Goal: Task Accomplishment & Management: Manage account settings

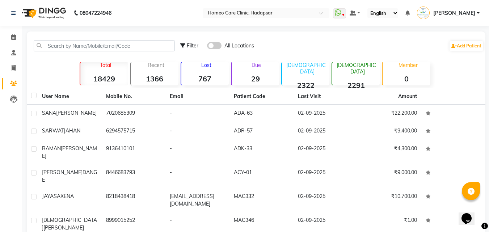
click at [127, 46] on input "text" at bounding box center [104, 45] width 141 height 11
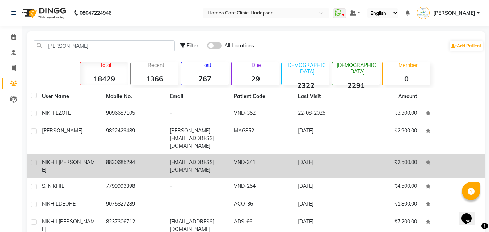
type input "[PERSON_NAME]"
click at [117, 155] on td "8830685294" at bounding box center [134, 166] width 64 height 24
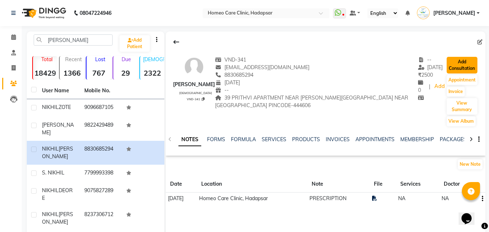
click at [458, 64] on button "Add Consultation" at bounding box center [462, 65] width 31 height 17
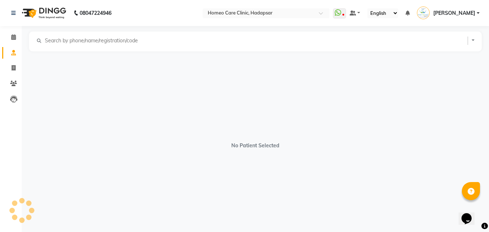
select select "[DEMOGRAPHIC_DATA]"
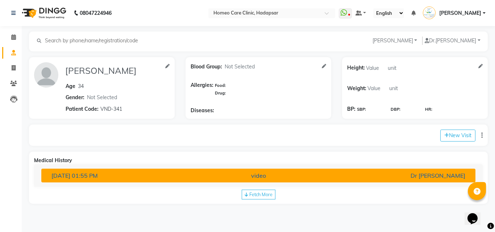
click at [315, 175] on div "video" at bounding box center [259, 175] width 142 height 9
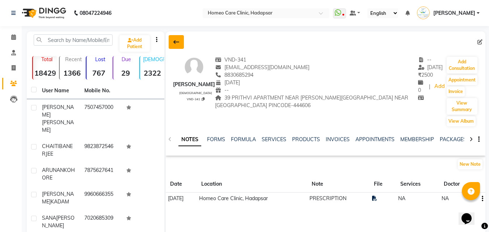
click at [173, 43] on button at bounding box center [176, 42] width 15 height 14
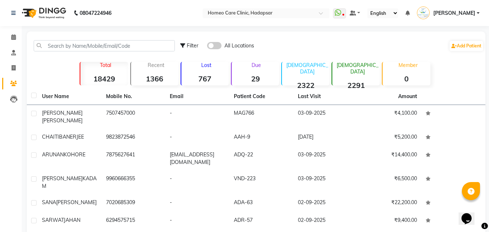
click at [466, 62] on div "Filter All Locations Add Patient Total 18429 Recent 1366 Lost 767 Due 29 [DEMOG…" at bounding box center [256, 189] width 459 height 314
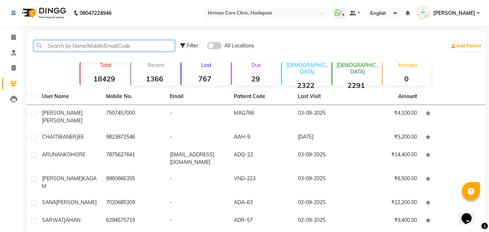
click at [91, 46] on input "text" at bounding box center [104, 45] width 141 height 11
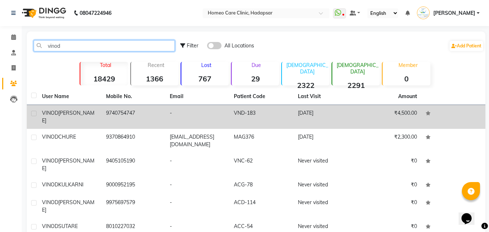
type input "vinod"
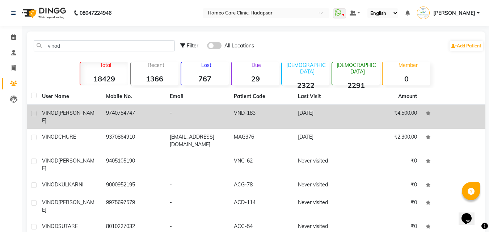
click at [75, 115] on span "[PERSON_NAME]" at bounding box center [68, 117] width 53 height 14
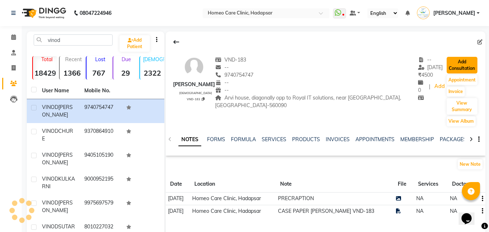
click at [463, 61] on button "Add Consultation" at bounding box center [462, 65] width 31 height 17
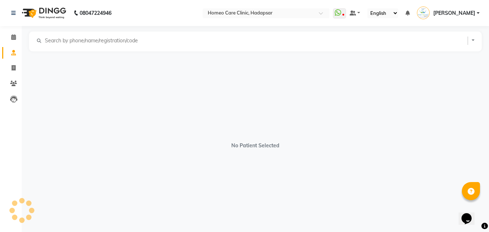
select select "[DEMOGRAPHIC_DATA]"
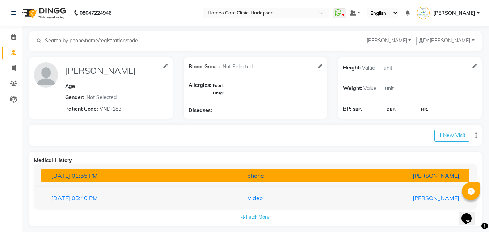
click at [98, 172] on span "01:55 PM" at bounding box center [85, 175] width 26 height 7
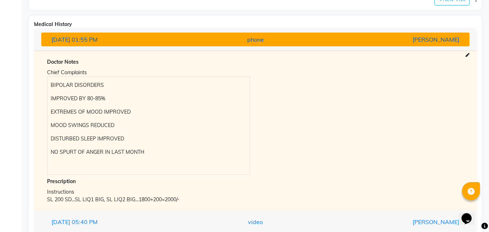
scroll to position [137, 0]
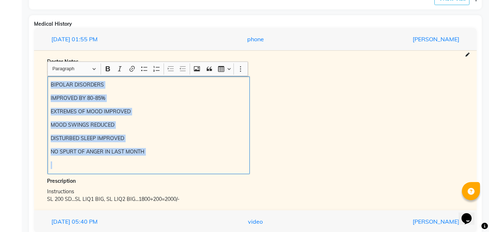
copy div "BIPOLAR DISORDERS IMPROVED BY 80-85% EXTREMES OF MOOD IMPROVED MOOD SWINGS REDU…"
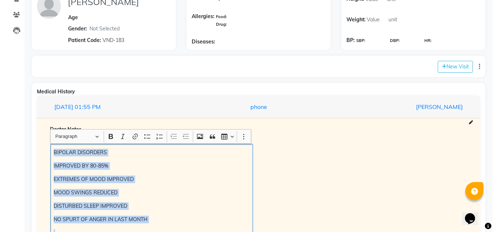
scroll to position [56, 0]
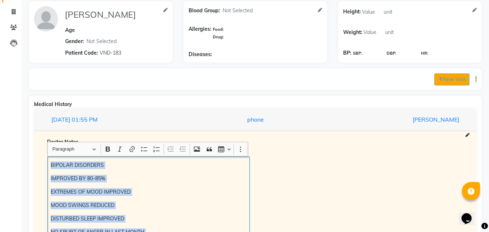
click at [449, 76] on button "New Visit" at bounding box center [452, 80] width 35 height 12
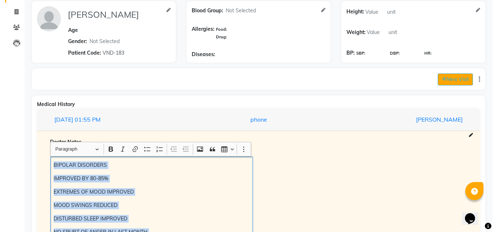
select select "730"
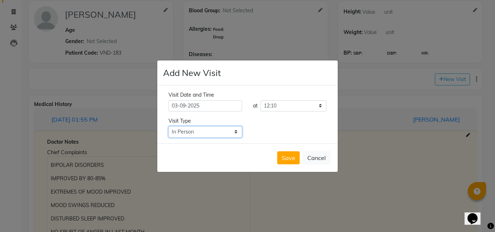
click at [210, 130] on select "Select Type In Person Video Phone Chat" at bounding box center [205, 131] width 74 height 11
select select "phone"
click at [168, 126] on select "Select Type In Person Video Phone Chat" at bounding box center [205, 131] width 74 height 11
click at [285, 156] on button "Save" at bounding box center [288, 157] width 22 height 13
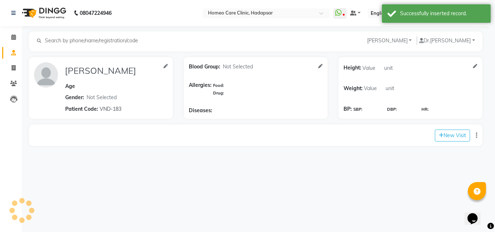
type input "[PERSON_NAME]"
select select "[DEMOGRAPHIC_DATA]"
type input "VND-183"
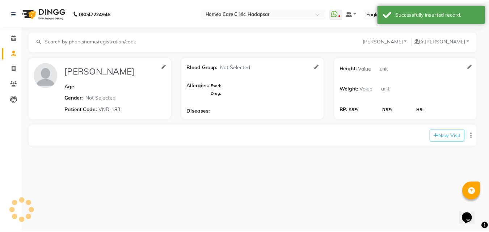
scroll to position [0, 0]
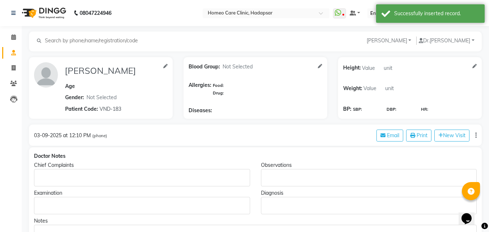
click at [221, 181] on p "Rich Text Editor, main" at bounding box center [141, 178] width 209 height 8
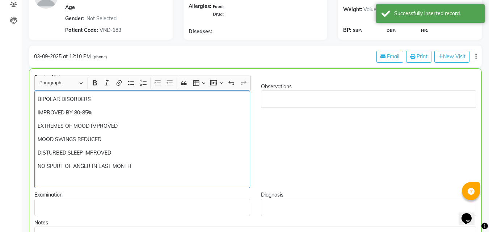
scroll to position [79, 0]
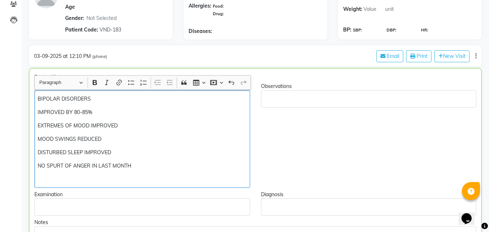
click at [143, 167] on p "NO SPURT OF ANGER IN LAST MONTH" at bounding box center [142, 166] width 209 height 8
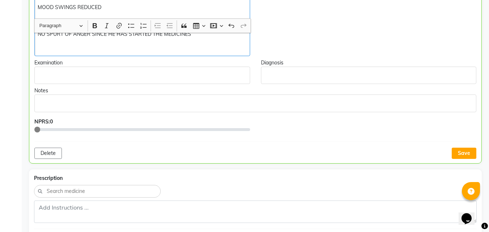
scroll to position [230, 0]
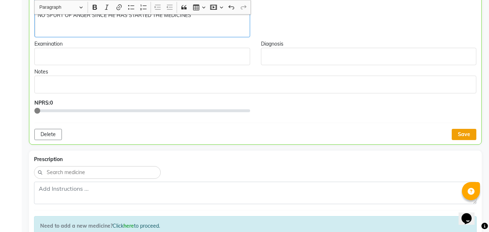
click at [471, 133] on button "Save" at bounding box center [464, 134] width 25 height 11
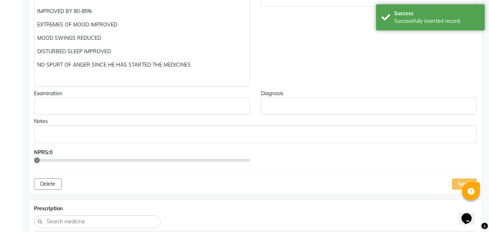
scroll to position [0, 0]
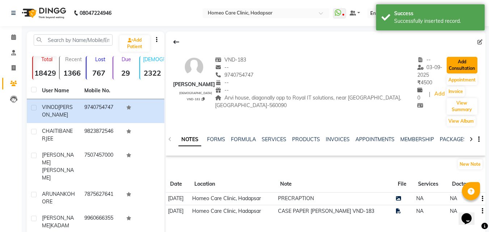
click at [459, 69] on button "Add Consultation" at bounding box center [462, 65] width 31 height 17
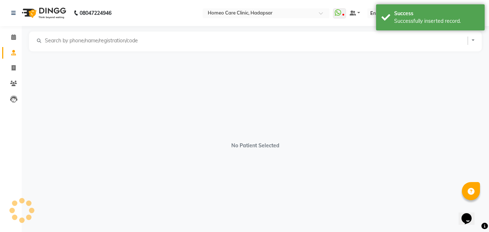
select select "[DEMOGRAPHIC_DATA]"
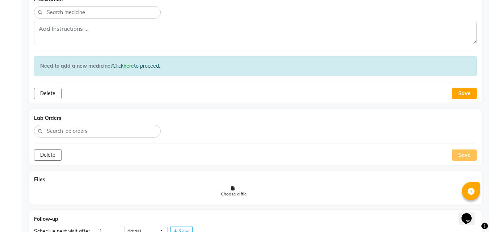
scroll to position [509, 0]
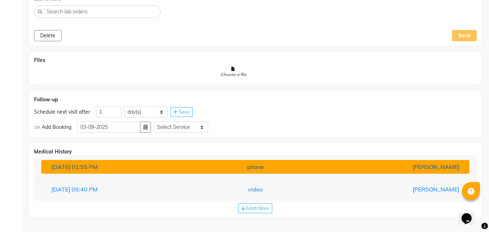
click at [268, 166] on div "phone" at bounding box center [256, 167] width 140 height 9
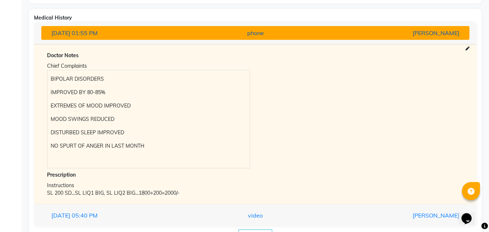
scroll to position [669, 0]
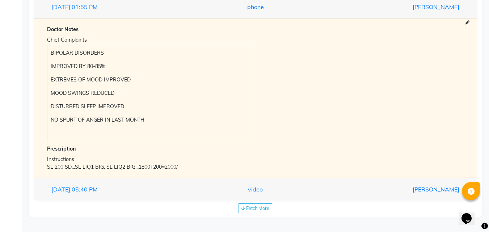
click at [197, 168] on div "SL 200 SD...SL LIQ1 BIG, SL LIQ2 BIG...1800+200=2000/-" at bounding box center [255, 167] width 417 height 8
copy div "SL 200 SD...SL LIQ1 BIG, SL LIQ2 BIG...1800+200=2000/-"
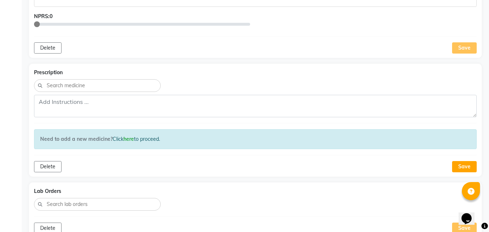
scroll to position [307, 0]
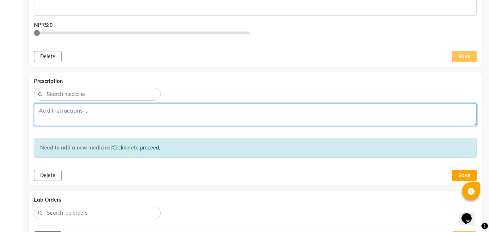
click at [119, 110] on textarea at bounding box center [255, 115] width 443 height 22
paste textarea "SL 200 SD...SL LIQ1 BIG, SL LIQ2 BIG...1800+200=2000/-"
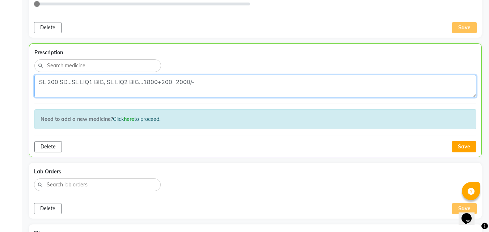
scroll to position [390, 0]
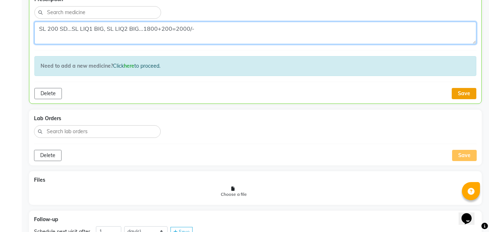
type textarea "SL 200 SD...SL LIQ1 BIG, SL LIQ2 BIG...1800+200=2000/-"
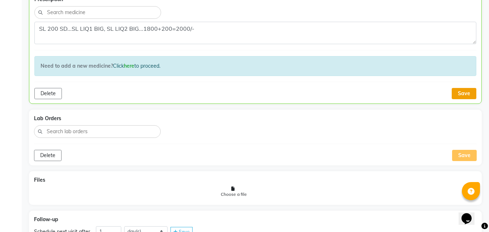
click at [464, 93] on button "Save" at bounding box center [464, 93] width 25 height 11
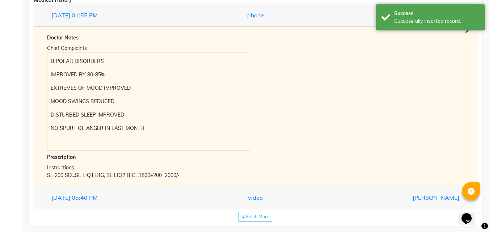
scroll to position [669, 0]
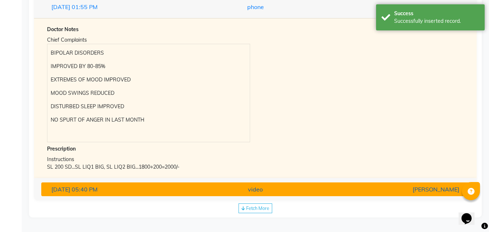
click at [275, 187] on div "video" at bounding box center [256, 189] width 140 height 9
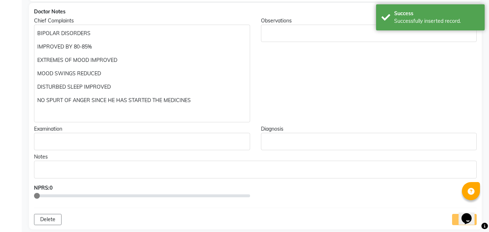
scroll to position [104, 0]
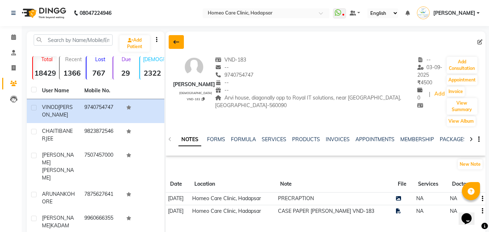
click at [171, 36] on button at bounding box center [176, 42] width 15 height 14
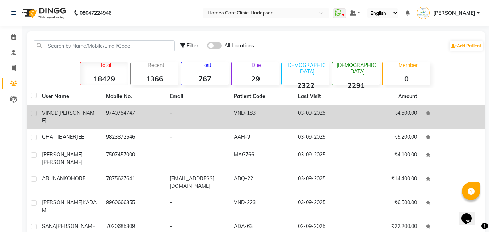
click at [77, 108] on td "[PERSON_NAME]" at bounding box center [70, 117] width 64 height 24
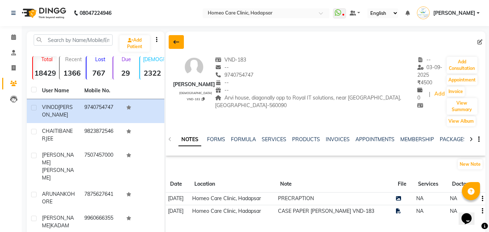
click at [180, 43] on button at bounding box center [176, 42] width 15 height 14
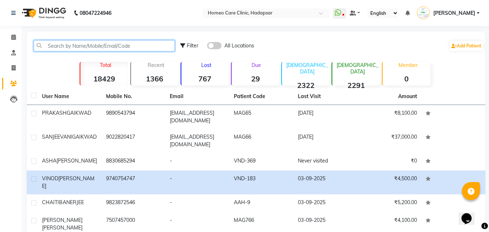
click at [62, 47] on input "text" at bounding box center [104, 45] width 141 height 11
click at [85, 45] on input "text" at bounding box center [104, 45] width 141 height 11
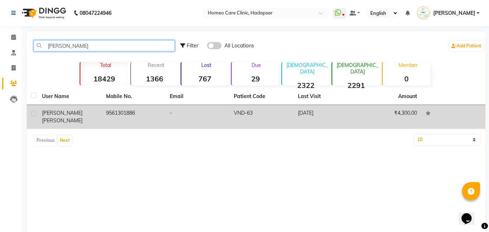
type input "[PERSON_NAME]"
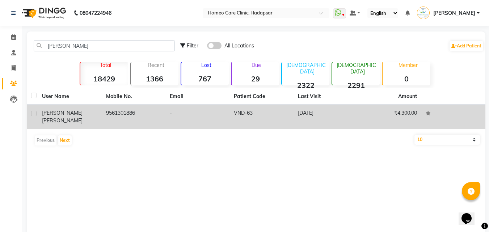
click at [88, 107] on td "[PERSON_NAME]" at bounding box center [70, 117] width 64 height 24
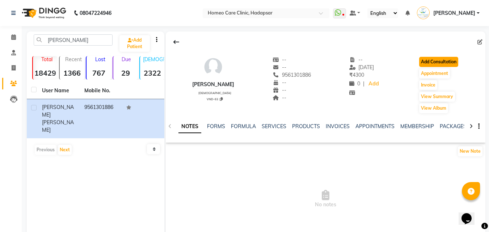
click at [446, 58] on button "Add Consultation" at bounding box center [438, 62] width 39 height 10
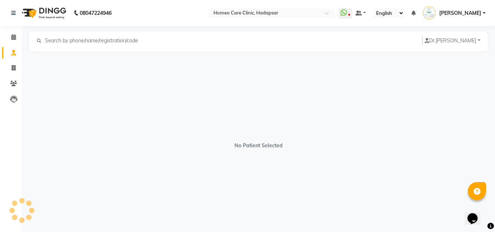
select select "[DEMOGRAPHIC_DATA]"
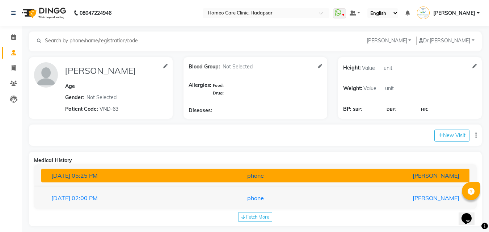
click at [154, 176] on div "[DATE] 05:25 PM" at bounding box center [116, 175] width 140 height 9
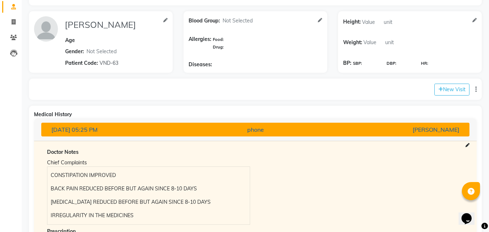
scroll to position [129, 0]
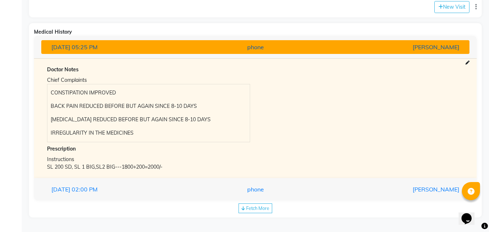
click at [446, 58] on div "[DATE] 05:25 PM phone [PERSON_NAME]" at bounding box center [255, 47] width 443 height 23
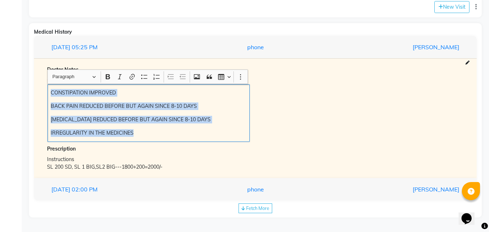
copy div "CONSTIPATION IMPROVED BACK PAIN REDUCED BEFORE BUT AGAIN SINCE 8-10 DAYS [MEDIC…"
click at [444, 7] on button "New Visit" at bounding box center [452, 7] width 35 height 12
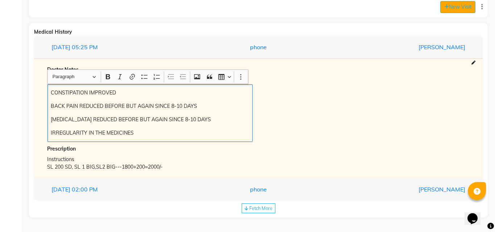
select select "745"
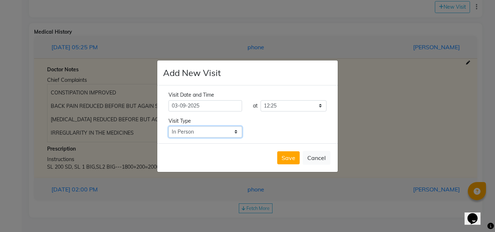
click at [205, 133] on select "Select Type In Person Video Phone Chat" at bounding box center [205, 131] width 74 height 11
click at [168, 126] on select "Select Type In Person Video Phone Chat" at bounding box center [205, 131] width 74 height 11
click at [197, 131] on select "Select Type In Person Video Phone Chat" at bounding box center [205, 131] width 74 height 11
select select "phone"
click at [168, 126] on select "Select Type In Person Video Phone Chat" at bounding box center [205, 131] width 74 height 11
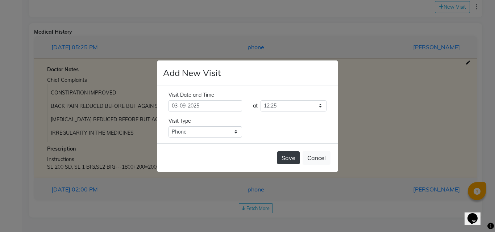
click at [291, 160] on button "Save" at bounding box center [288, 157] width 22 height 13
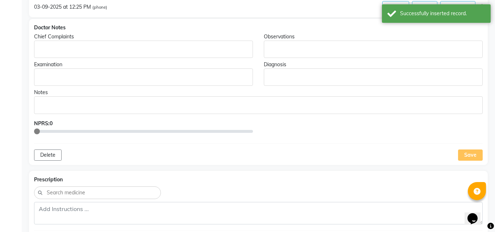
type input "[PERSON_NAME]"
select select "[DEMOGRAPHIC_DATA]"
type input "VND-63"
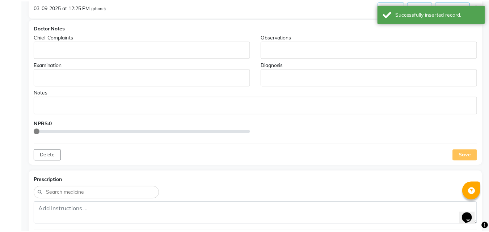
scroll to position [0, 0]
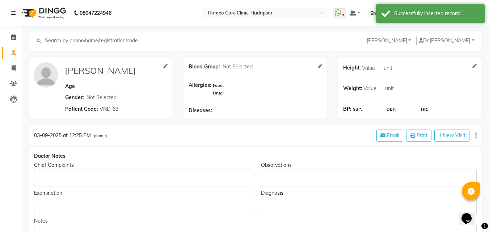
click at [166, 176] on p "Rich Text Editor, main" at bounding box center [141, 178] width 209 height 8
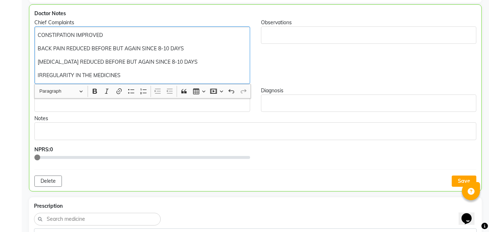
scroll to position [469, 0]
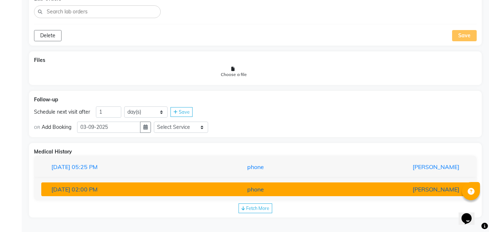
click at [205, 185] on div "phone" at bounding box center [256, 189] width 140 height 9
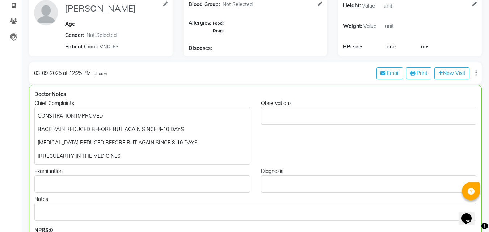
scroll to position [63, 0]
click at [55, 126] on p "BACK PAIN REDUCED BEFORE BUT AGAIN SINCE 8-10 DAYS" at bounding box center [142, 129] width 209 height 8
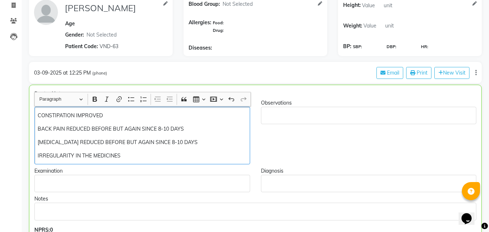
click at [72, 129] on p "BACK PAIN REDUCED BEFORE BUT AGAIN SINCE 8-10 DAYS" at bounding box center [142, 129] width 209 height 8
click at [70, 130] on p "BACK PAIN REDUCED BEFORE BUT AGAIN SINCE 8-10 DAYS" at bounding box center [142, 129] width 209 height 8
click at [192, 133] on div "CONSTIPATION IMPROVED BACK PAIN REDUCED BEFORE BUT AGAIN SINCE 8-10 DAYS [MEDIC…" at bounding box center [142, 136] width 216 height 58
click at [93, 130] on p "BACK PAIN REDUCED BEFORE BUT AGAIN SINCE 8-10 DAYS" at bounding box center [142, 129] width 209 height 8
click at [94, 129] on p "BACK PAIN REDUCED BEFORE BUT AGAIN SINCE 8-10 DAYS" at bounding box center [142, 129] width 209 height 8
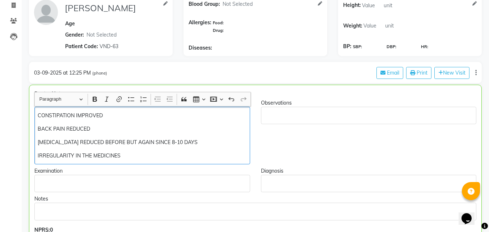
click at [100, 144] on p "[MEDICAL_DATA] REDUCED BEFORE BUT AGAIN SINCE 8-10 DAYS" at bounding box center [142, 143] width 209 height 8
click at [96, 142] on p "[MEDICAL_DATA] REDUCED BEFORE BUT AGAIN SINCE 8-10 DAYS" at bounding box center [142, 143] width 209 height 8
click at [98, 142] on p "[MEDICAL_DATA] REDUCED BEFORE BUT AGAIN SINCE 8-10 DAYS" at bounding box center [142, 143] width 209 height 8
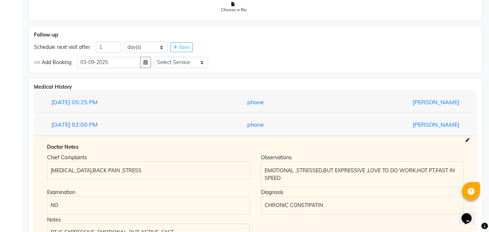
scroll to position [519, 0]
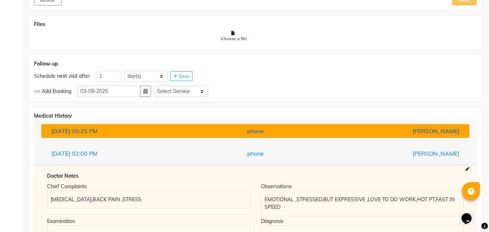
click at [382, 130] on div "[PERSON_NAME]" at bounding box center [395, 131] width 140 height 9
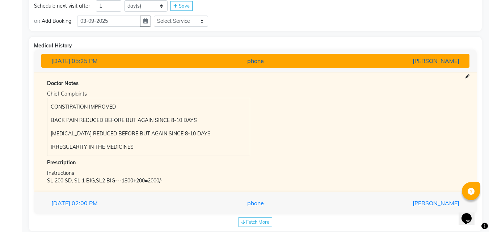
scroll to position [603, 0]
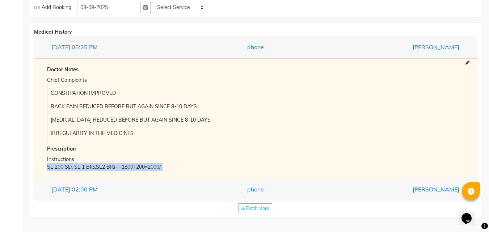
copy div "SL 200 SD, SL 1 BIG,SL2 BIG---1800+200=2000/-"
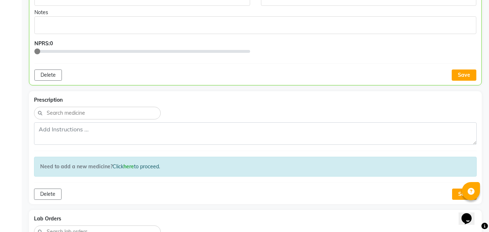
scroll to position [260, 0]
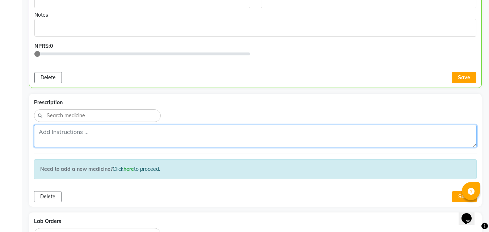
click at [153, 140] on textarea at bounding box center [255, 136] width 443 height 22
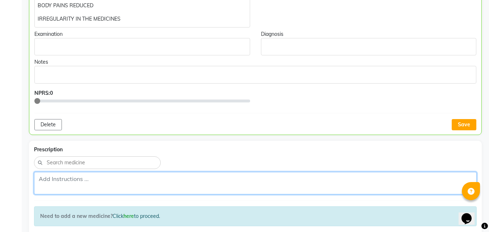
scroll to position [226, 0]
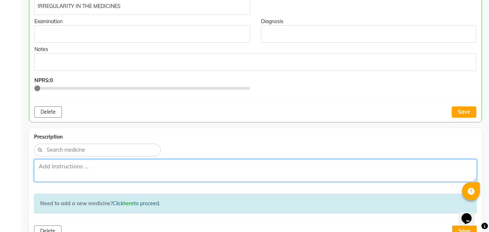
paste textarea "SL 200 SD, SL 1 BIG,SL2 BIG---1800+200=2000/-"
type textarea "SL 200 SD, SL 1 BIG,SL2 BIG---1800+200=2000/-"
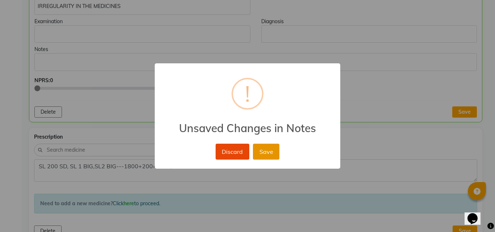
click at [268, 152] on button "Save" at bounding box center [266, 152] width 26 height 16
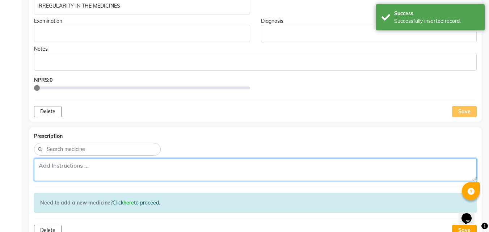
click at [204, 173] on textarea at bounding box center [255, 170] width 443 height 22
paste textarea "SL 200 SD, SL 1 BIG,SL2 BIG---1800+200=2000/-"
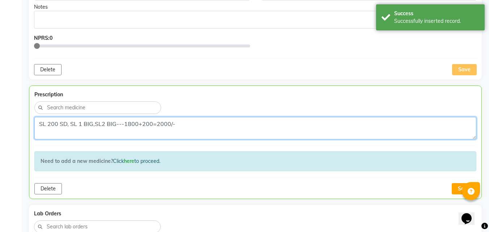
scroll to position [334, 0]
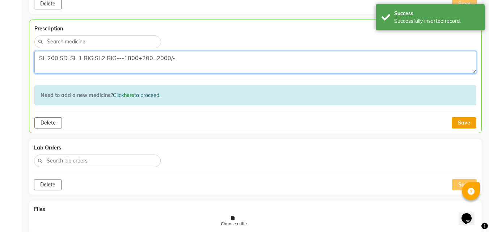
type textarea "SL 200 SD, SL 1 BIG,SL2 BIG---1800+200=2000/-"
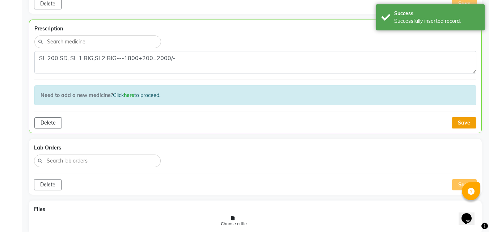
click at [458, 123] on button "Save" at bounding box center [464, 122] width 25 height 11
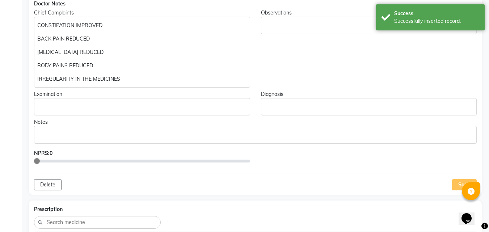
scroll to position [0, 0]
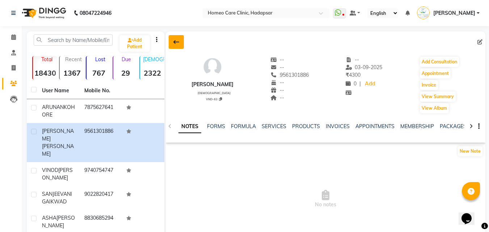
click at [179, 37] on button at bounding box center [176, 42] width 15 height 14
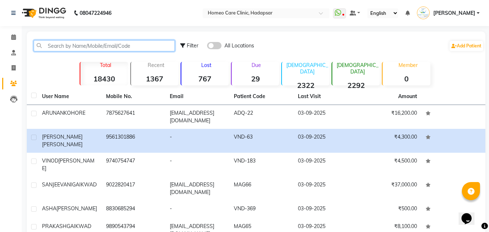
click at [89, 45] on input "text" at bounding box center [104, 45] width 141 height 11
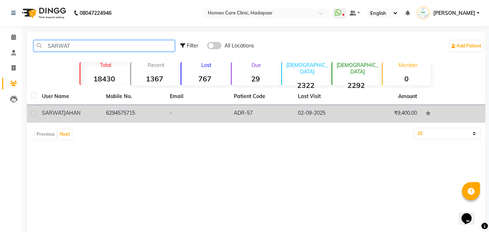
type input "SARWAT"
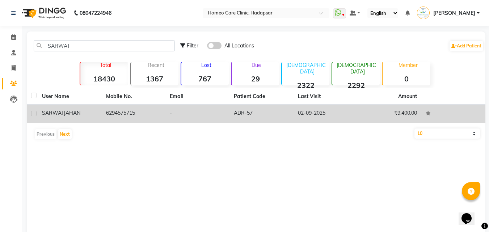
click at [130, 108] on td "6294575715" at bounding box center [134, 114] width 64 height 18
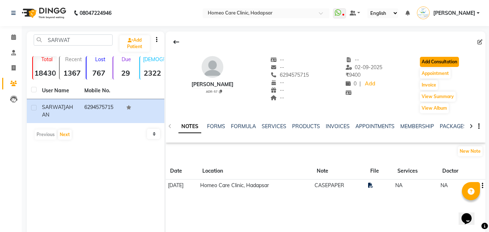
click at [442, 58] on button "Add Consultation" at bounding box center [439, 62] width 39 height 10
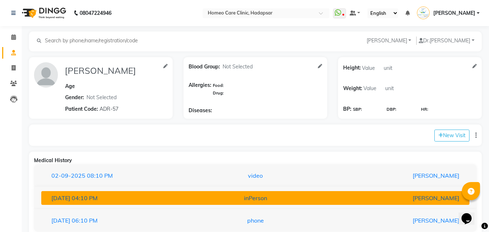
click at [287, 201] on div "inPerson" at bounding box center [256, 198] width 140 height 9
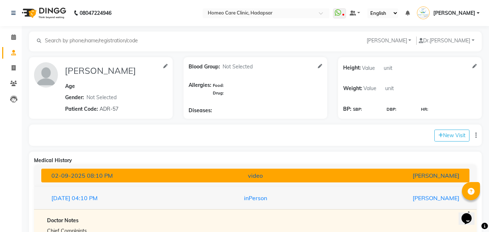
click at [306, 176] on div "video" at bounding box center [256, 175] width 140 height 9
